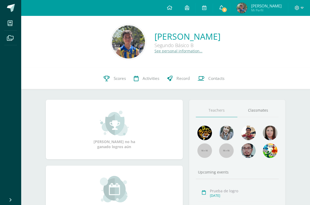
click at [220, 7] on icon at bounding box center [221, 7] width 4 height 5
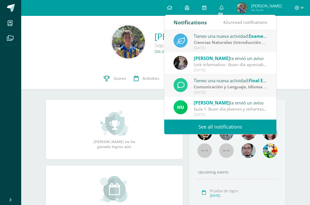
click at [208, 128] on link "See all notifications" at bounding box center [220, 127] width 112 height 15
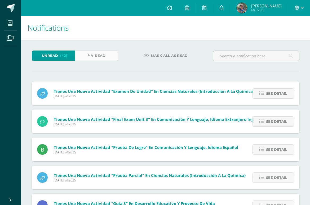
click at [97, 57] on span "Read" at bounding box center [100, 56] width 11 height 10
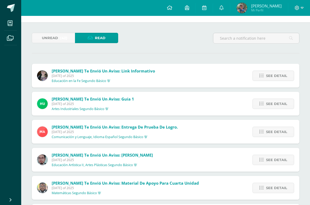
scroll to position [18, 0]
click at [268, 76] on span "See detail" at bounding box center [276, 76] width 21 height 10
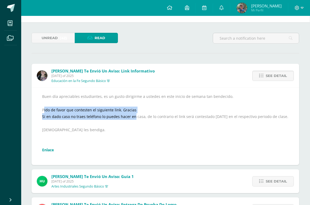
drag, startPoint x: 45, startPoint y: 109, endPoint x: 132, endPoint y: 119, distance: 88.5
click at [132, 119] on div "Buen día apreciables estudiantes, es un gusto dirigirme a ustedes en este inici…" at bounding box center [165, 126] width 246 height 67
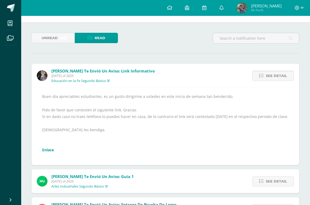
click at [116, 147] on div "Buen día apreciables estudiantes, es un gusto dirigirme a ustedes en este inici…" at bounding box center [165, 126] width 246 height 67
click at [45, 148] on link "Enlace" at bounding box center [48, 150] width 12 height 5
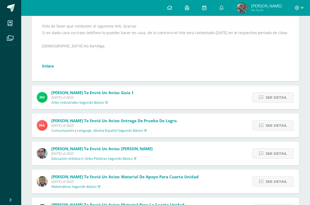
scroll to position [102, 0]
click at [262, 98] on icon at bounding box center [261, 97] width 5 height 5
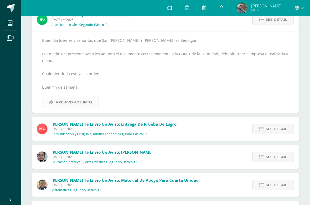
click at [92, 98] on link "Archivo Adjunto" at bounding box center [70, 102] width 57 height 10
click at [271, 127] on span "See detail" at bounding box center [276, 129] width 21 height 10
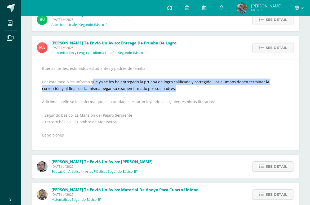
drag, startPoint x: 92, startPoint y: 82, endPoint x: 156, endPoint y: 87, distance: 64.0
click at [156, 87] on div "Buenas tardes, estimados estudiantes y padres de familia. Por este medio les in…" at bounding box center [165, 105] width 246 height 80
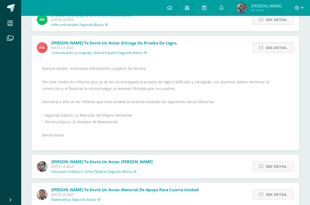
click at [158, 89] on div "Buenas tardes, estimados estudiantes y padres de familia. Por este medio les in…" at bounding box center [165, 105] width 246 height 80
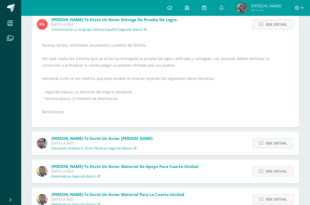
scroll to position [135, 0]
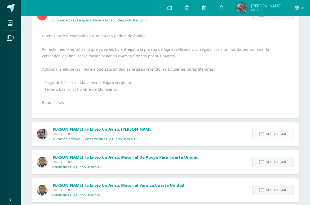
click at [260, 132] on icon at bounding box center [261, 134] width 5 height 5
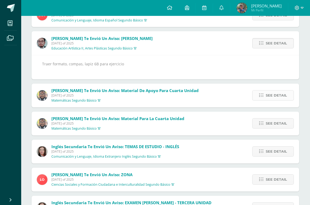
click at [273, 95] on span "See detail" at bounding box center [276, 96] width 21 height 10
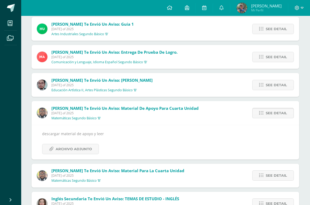
scroll to position [104, 0]
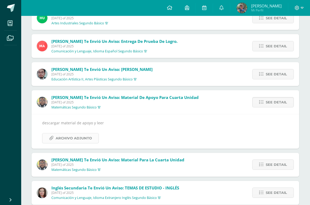
click at [73, 138] on span "Archivo Adjunto" at bounding box center [74, 139] width 36 height 10
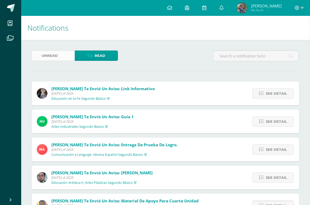
scroll to position [0, 0]
click at [53, 55] on span "Unread" at bounding box center [50, 56] width 16 height 10
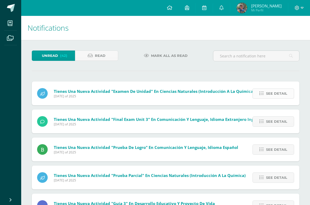
click at [289, 97] on link "See detail" at bounding box center [273, 93] width 42 height 10
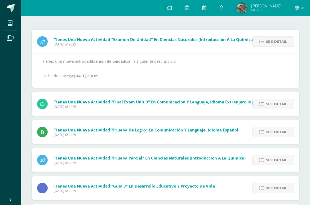
scroll to position [55, 0]
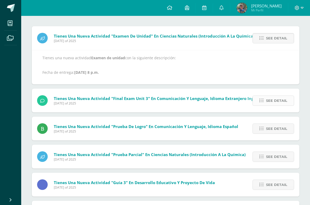
click at [261, 99] on icon at bounding box center [261, 101] width 5 height 5
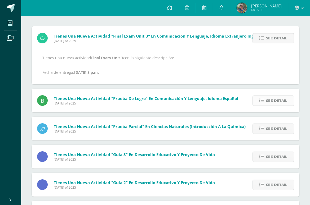
click at [262, 102] on icon at bounding box center [261, 101] width 5 height 5
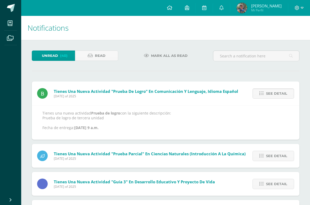
scroll to position [0, 0]
click at [175, 54] on span "Mark all as read" at bounding box center [169, 56] width 37 height 10
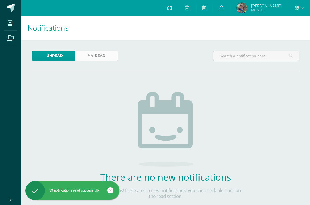
click at [97, 54] on span "Read" at bounding box center [100, 56] width 11 height 10
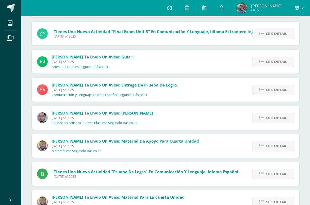
scroll to position [130, 0]
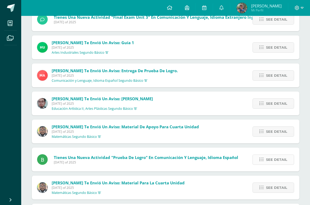
click at [263, 160] on icon at bounding box center [261, 160] width 5 height 5
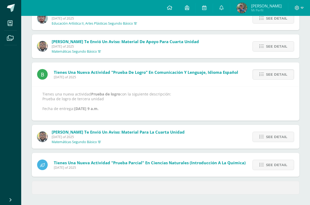
scroll to position [215, 0]
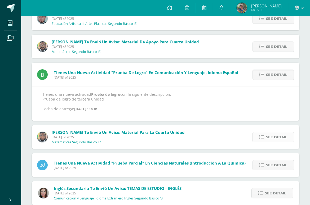
click at [277, 135] on span "See detail" at bounding box center [276, 137] width 21 height 10
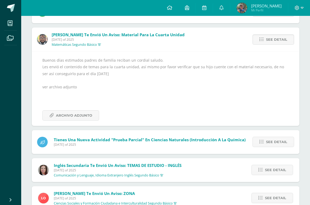
scroll to position [286, 0]
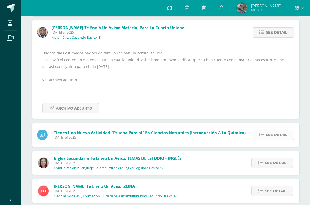
click at [277, 134] on span "See detail" at bounding box center [276, 135] width 21 height 10
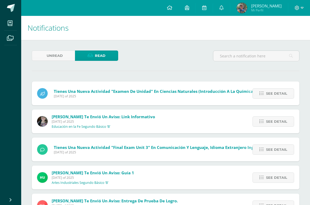
scroll to position [0, 0]
click at [168, 8] on icon at bounding box center [169, 7] width 5 height 5
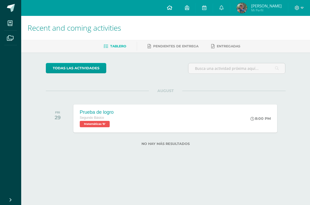
click at [167, 7] on icon at bounding box center [169, 7] width 5 height 5
